Goal: Use online tool/utility: Utilize a website feature to perform a specific function

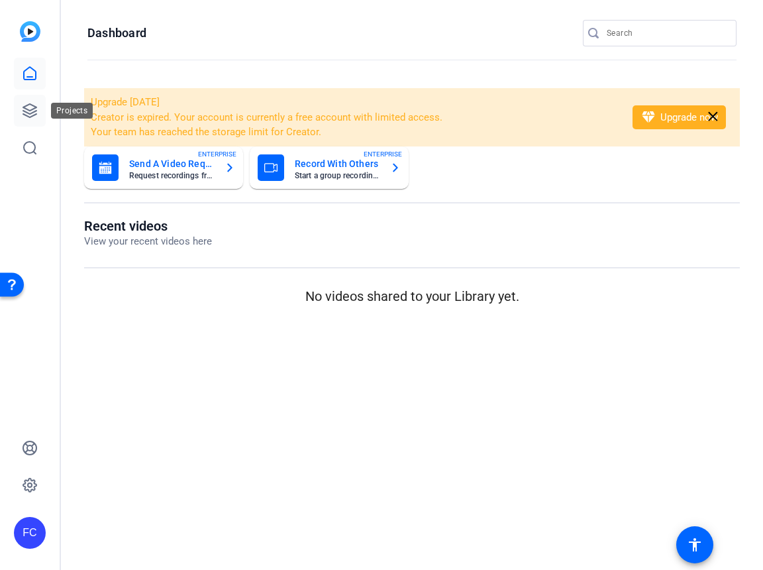
click at [32, 114] on icon at bounding box center [30, 111] width 16 height 16
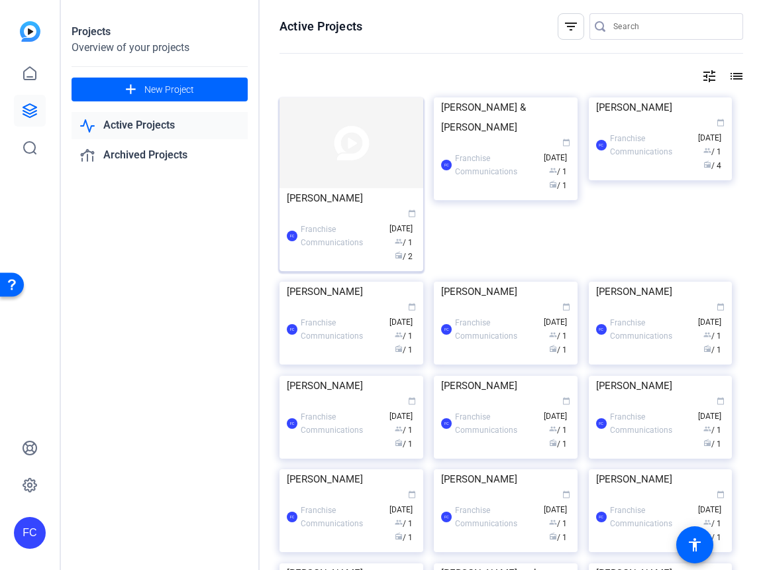
click at [350, 217] on div "FC Franchise Communications calendar_today [DATE] group / 1 radio / 2" at bounding box center [351, 236] width 129 height 56
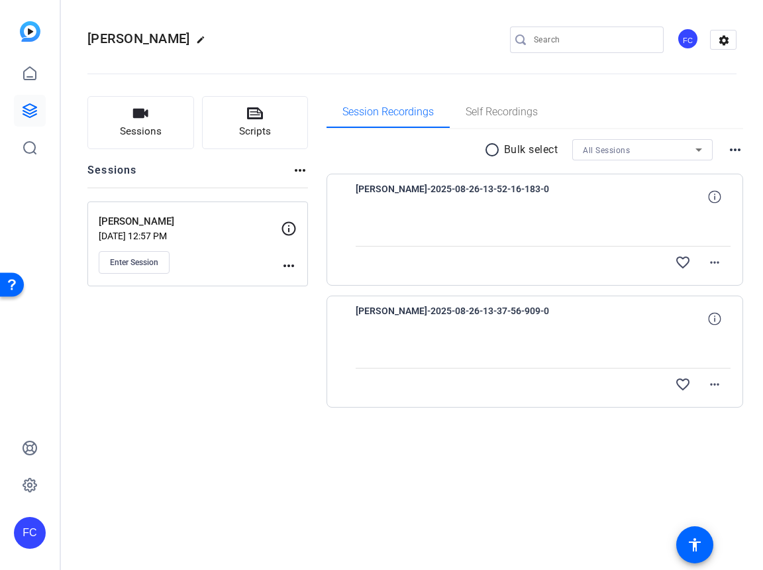
click at [229, 227] on p "[PERSON_NAME]" at bounding box center [190, 221] width 182 height 15
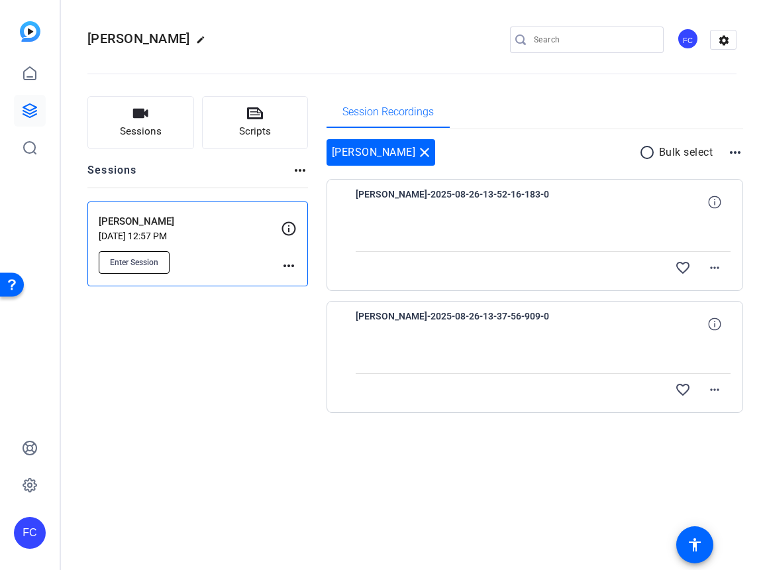
click at [148, 265] on span "Enter Session" at bounding box center [134, 262] width 48 height 11
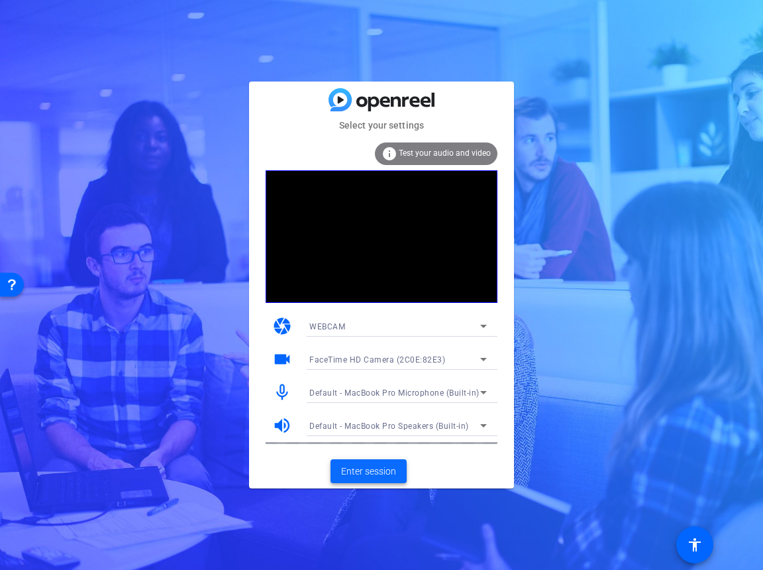
click at [385, 471] on span "Enter session" at bounding box center [368, 471] width 55 height 14
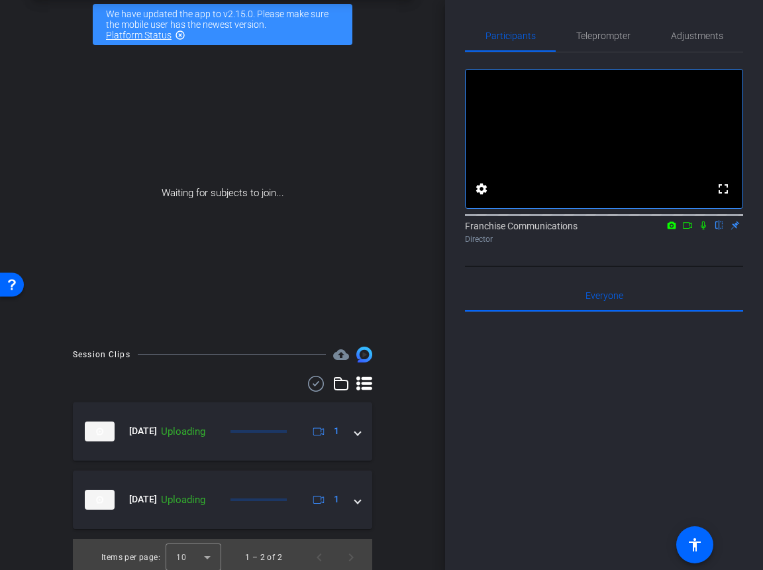
scroll to position [67, 0]
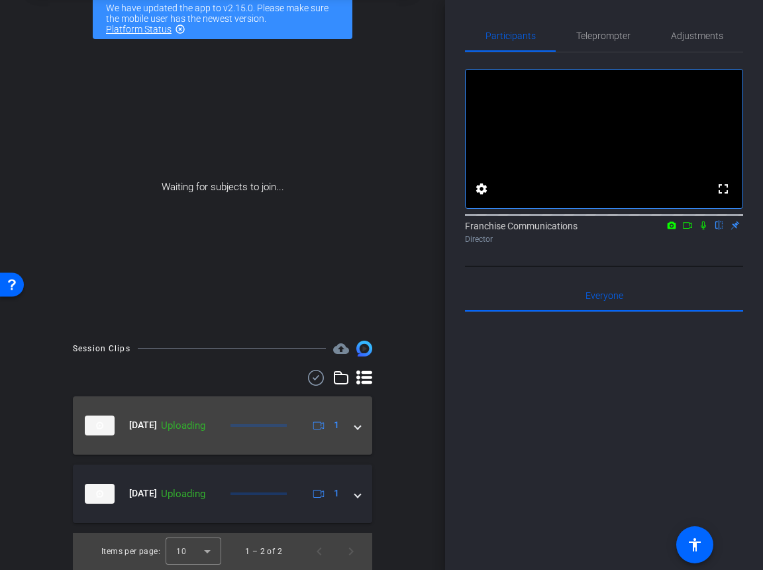
click at [359, 427] on span at bounding box center [357, 425] width 5 height 14
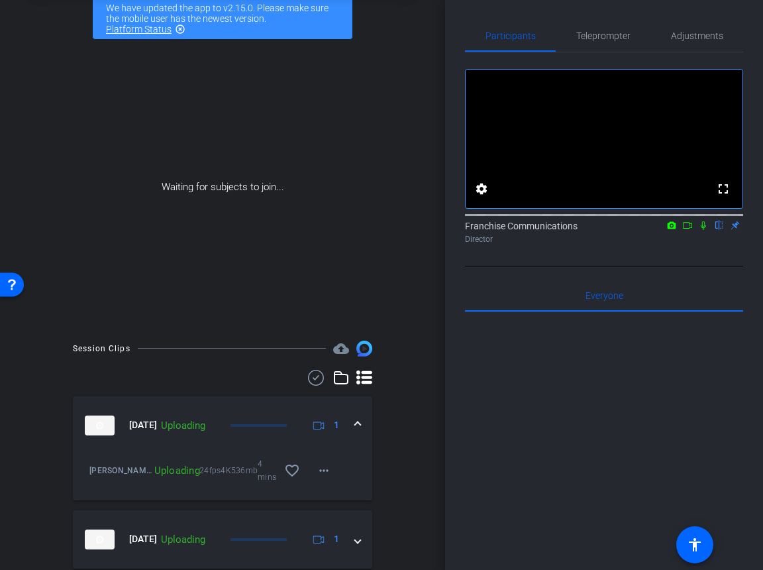
scroll to position [113, 0]
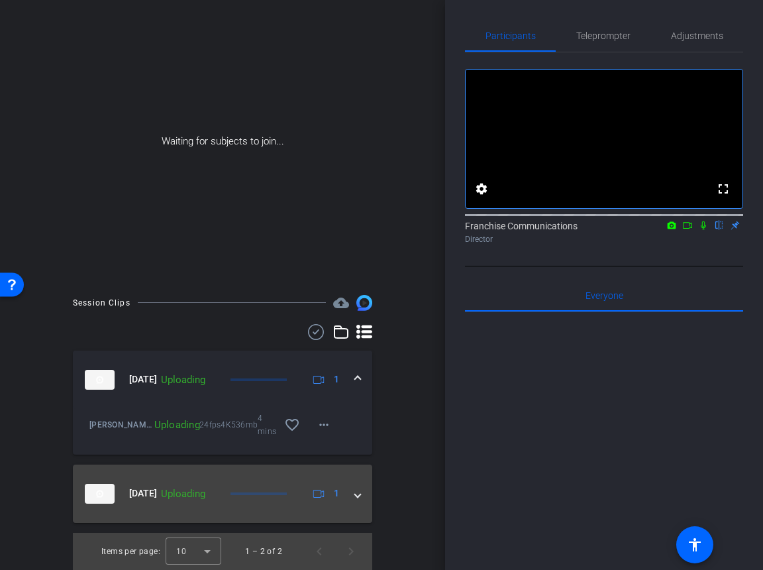
click at [356, 497] on span at bounding box center [357, 493] width 5 height 14
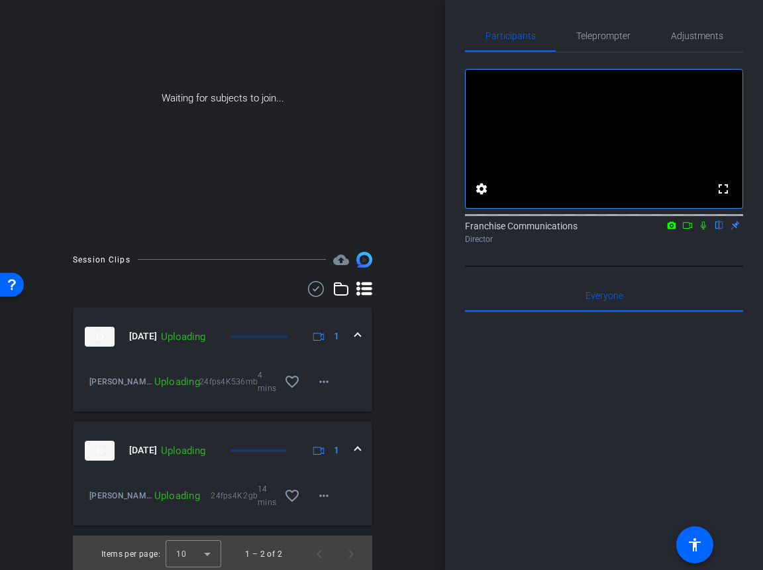
scroll to position [158, 0]
